Goal: Manage account settings

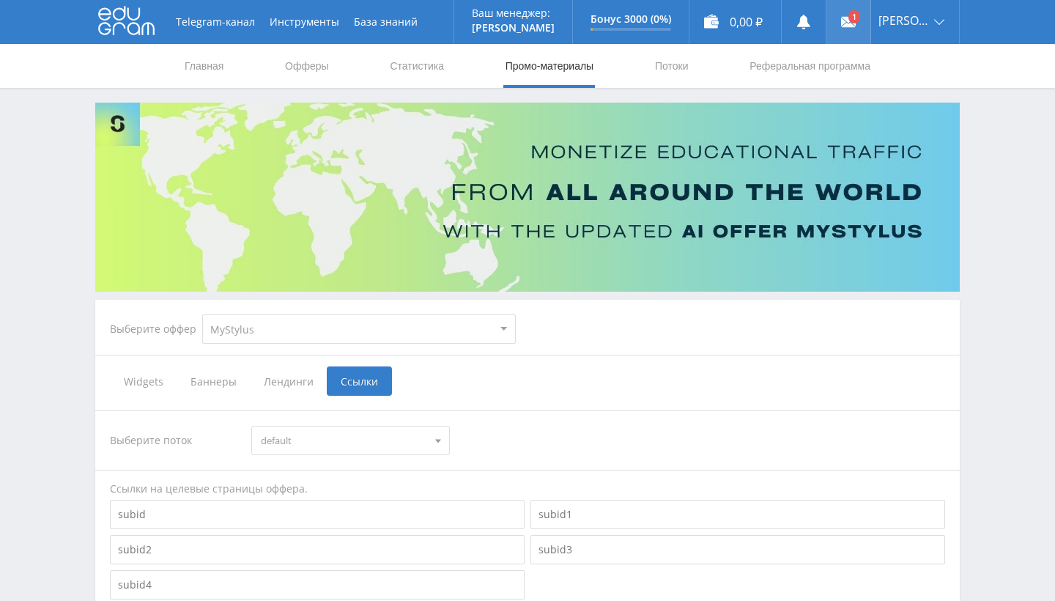
click at [844, 18] on use at bounding box center [848, 22] width 15 height 10
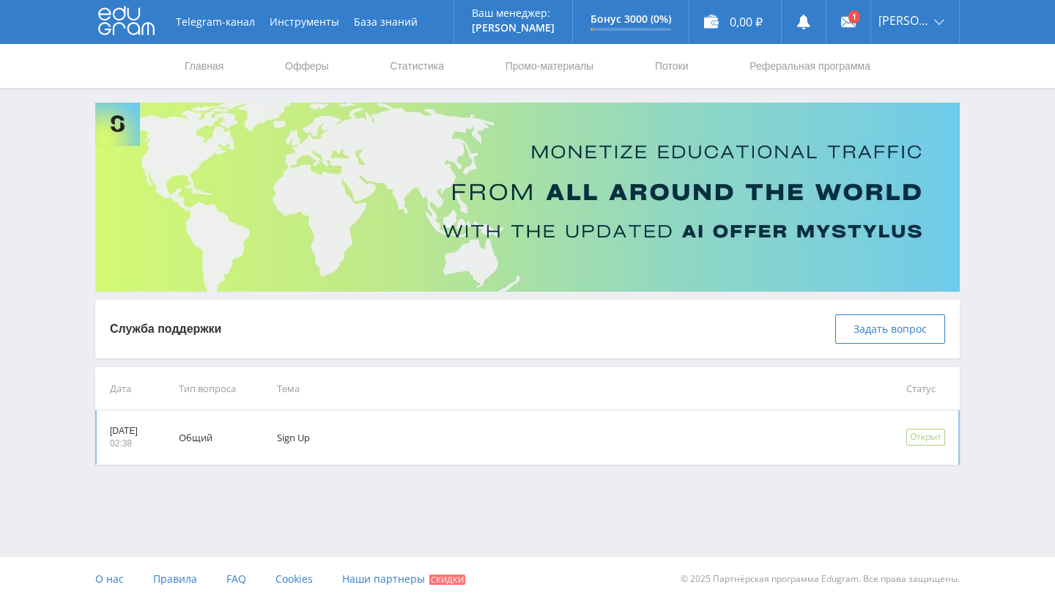
click at [733, 444] on td "Sign Up" at bounding box center [570, 437] width 629 height 54
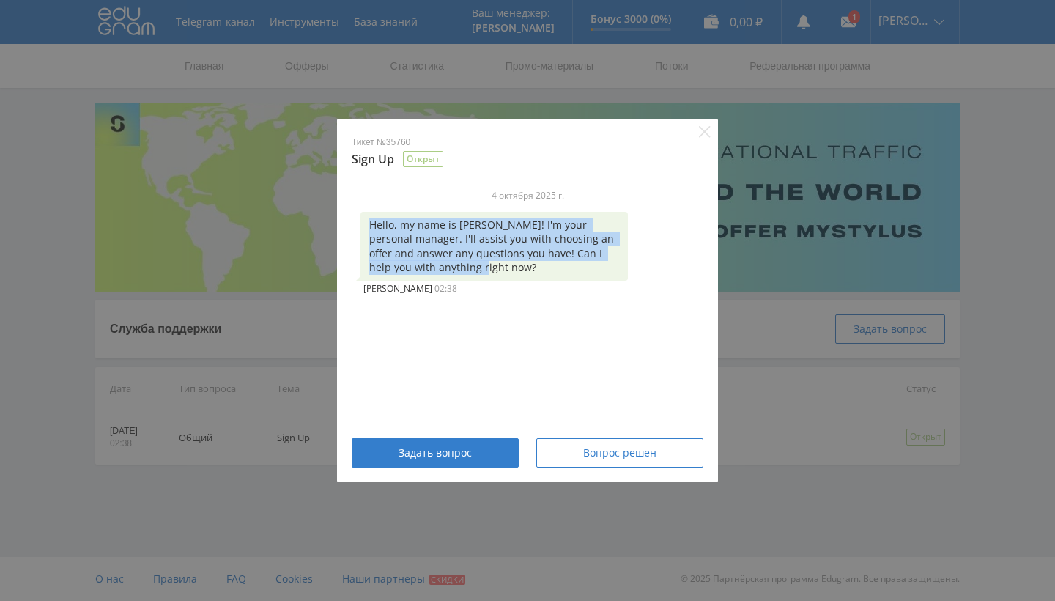
drag, startPoint x: 423, startPoint y: 267, endPoint x: 364, endPoint y: 221, distance: 74.6
click at [364, 221] on div "Hello, my name is Alex! I'm your personal manager. I'll assist you with choosin…" at bounding box center [493, 246] width 267 height 69
copy div "Hello, my name is Alex! I'm your personal manager. I'll assist you with choosin…"
click at [567, 448] on div "Вопрос решен" at bounding box center [620, 453] width 130 height 12
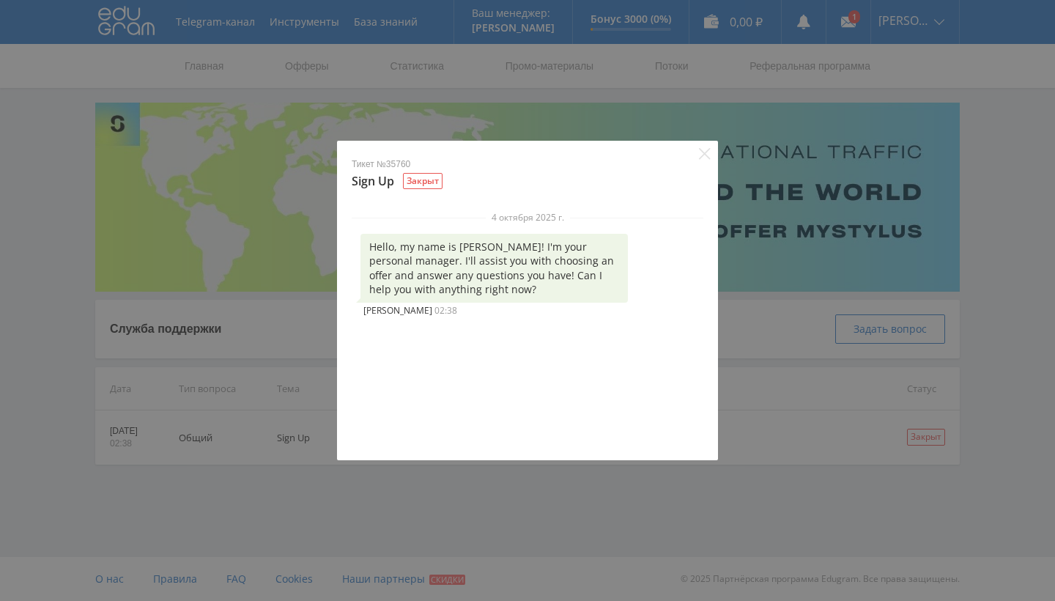
click at [580, 482] on div "Тикет №35760 Sign Up Закрыт 4 октября 2025 г. Hello, my name is Alex! I'm your …" at bounding box center [527, 300] width 1055 height 601
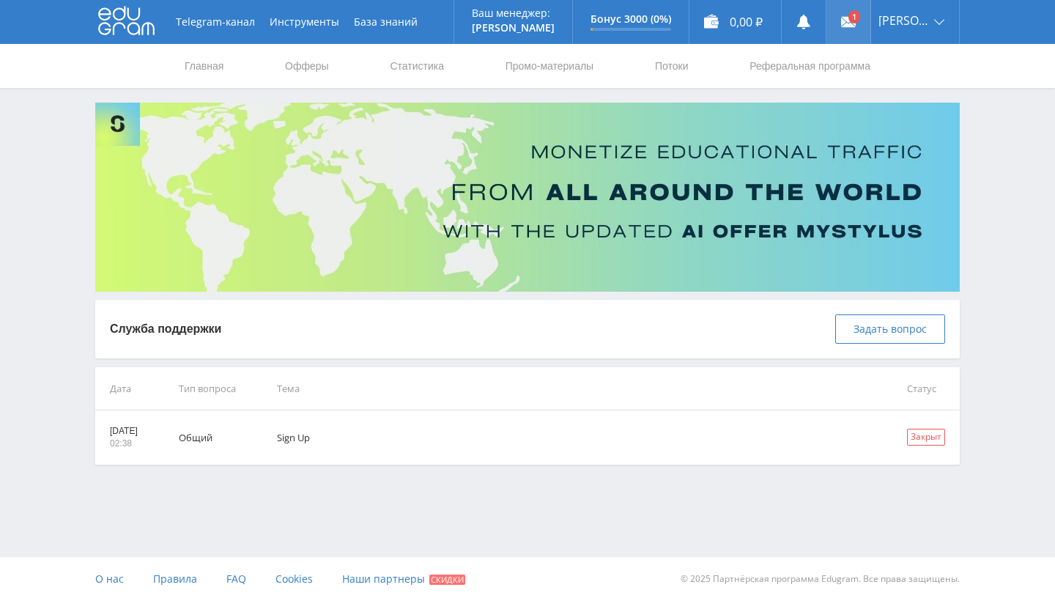
click at [840, 22] on link at bounding box center [848, 22] width 44 height 44
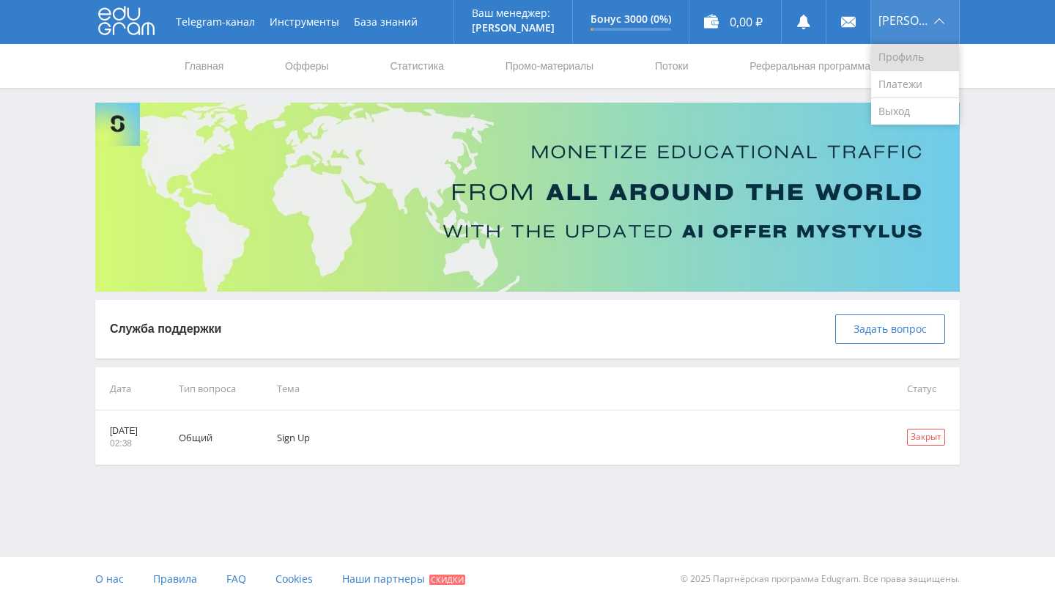
click at [919, 63] on link "Профиль" at bounding box center [915, 57] width 88 height 27
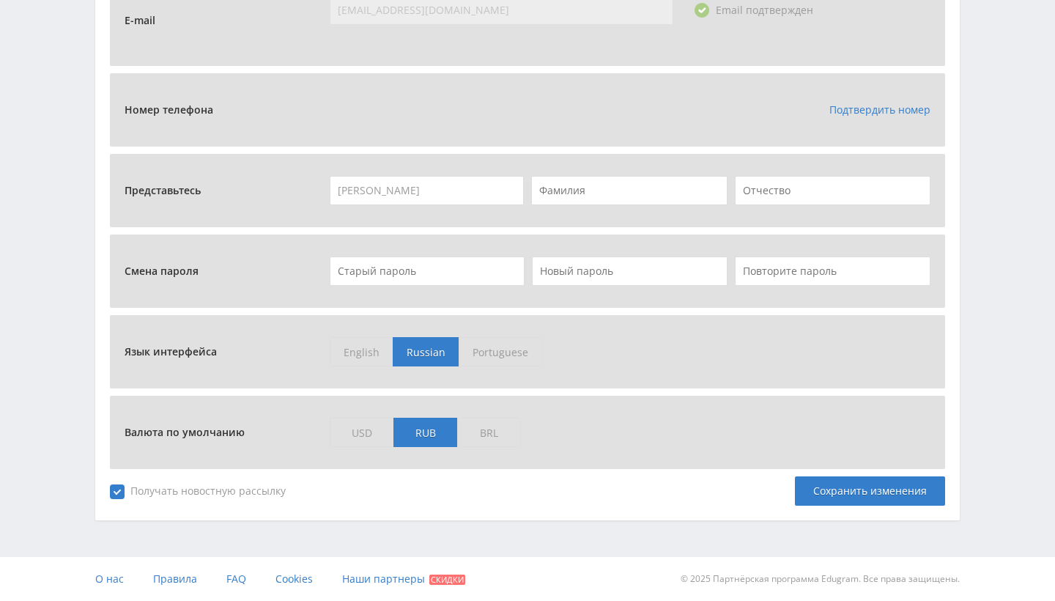
scroll to position [538, 0]
click at [371, 429] on span "USD" at bounding box center [362, 432] width 64 height 29
click at [0, 0] on input "USD" at bounding box center [0, 0] width 0 height 0
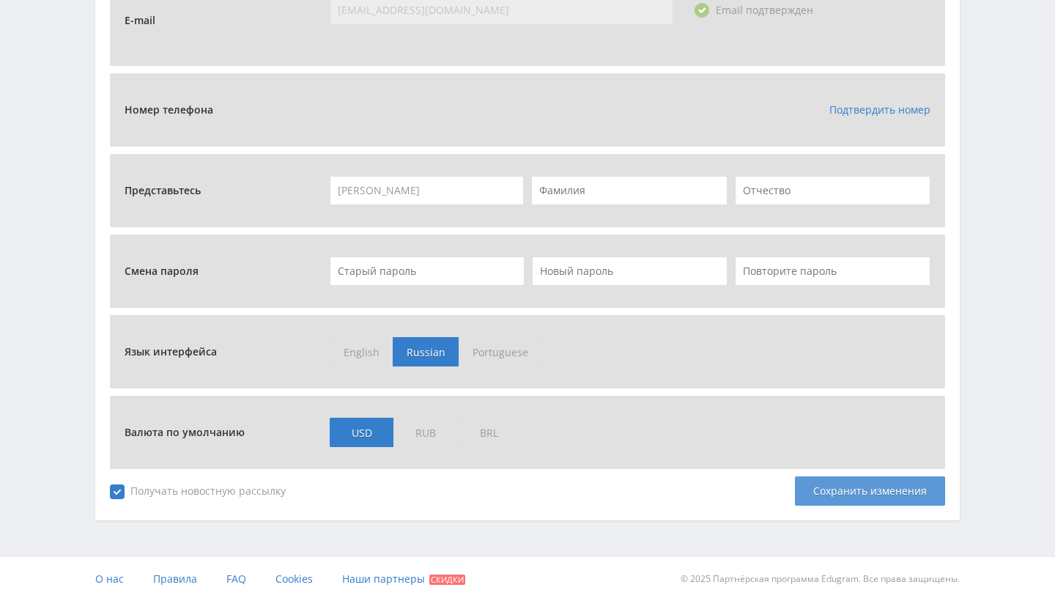
click at [838, 489] on div "Сохранить изменения" at bounding box center [870, 490] width 150 height 29
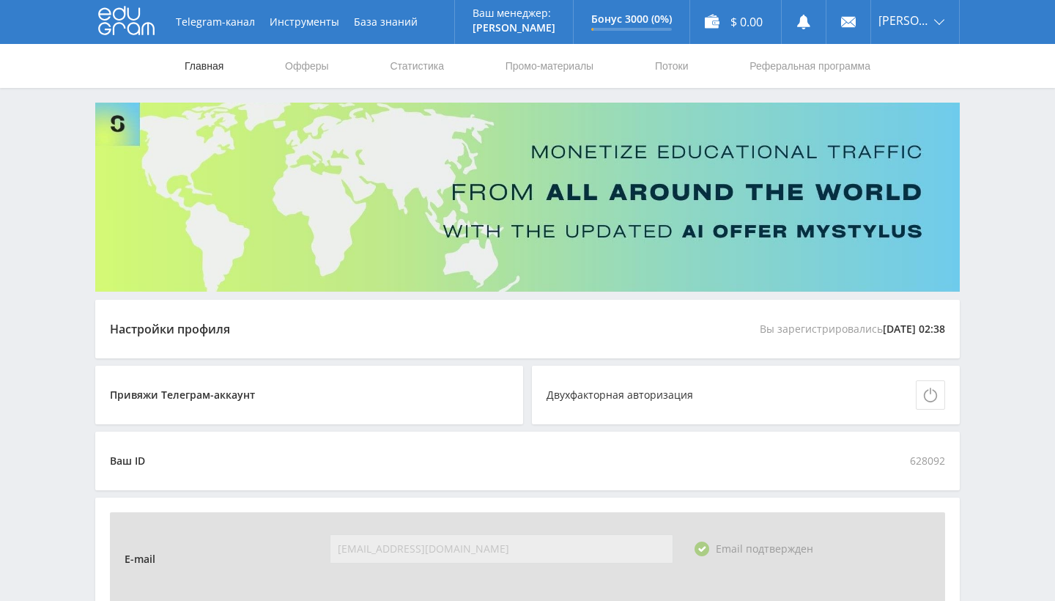
click at [215, 61] on link "Главная" at bounding box center [204, 66] width 42 height 44
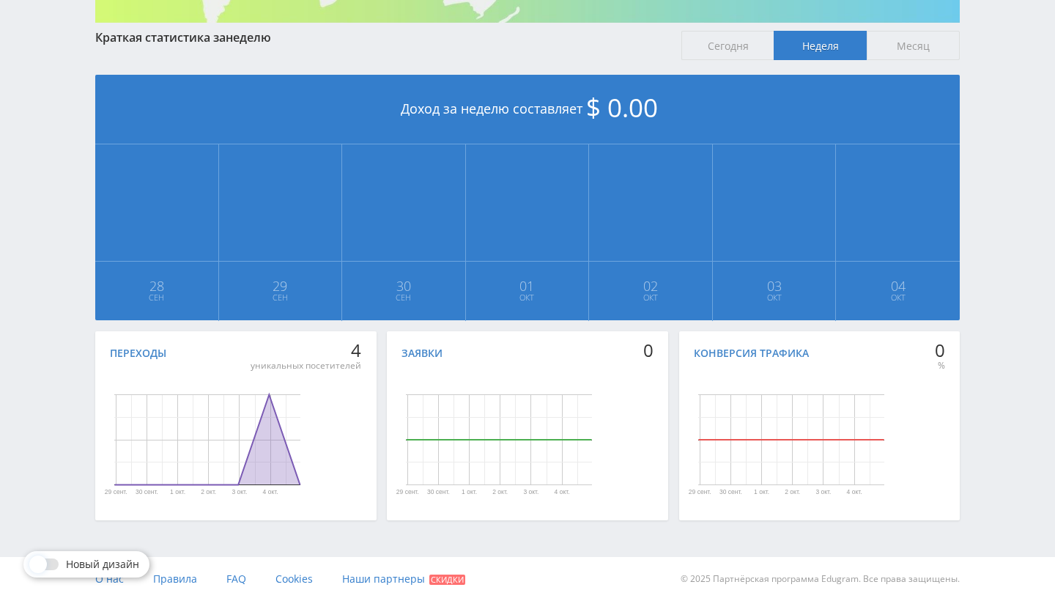
scroll to position [269, 0]
